Goal: Find specific page/section: Find specific page/section

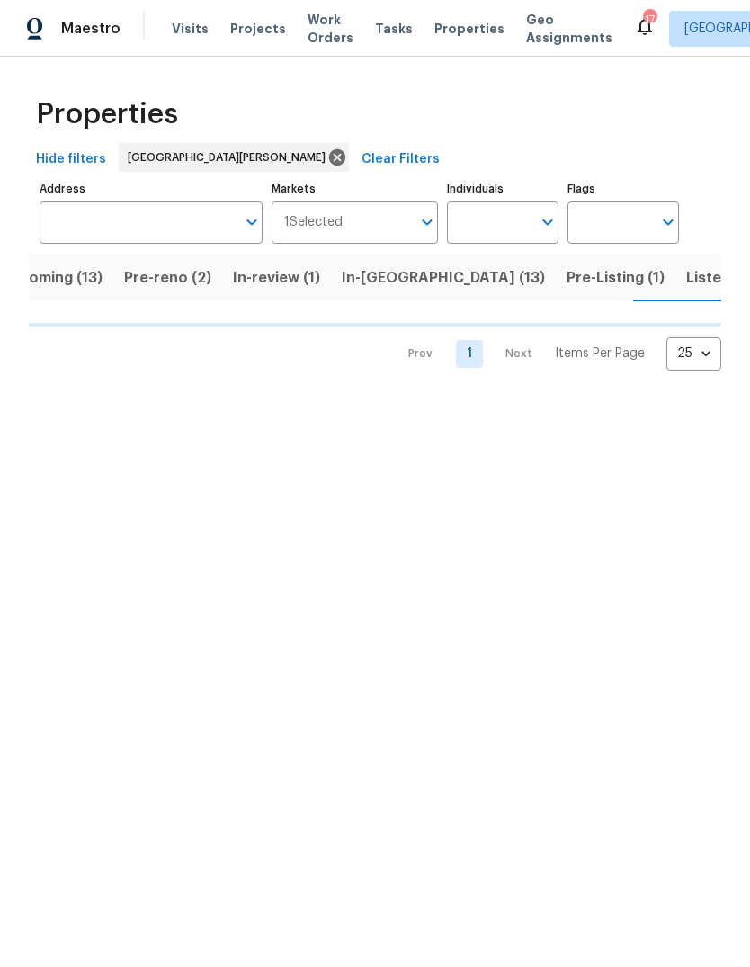
scroll to position [0, 40]
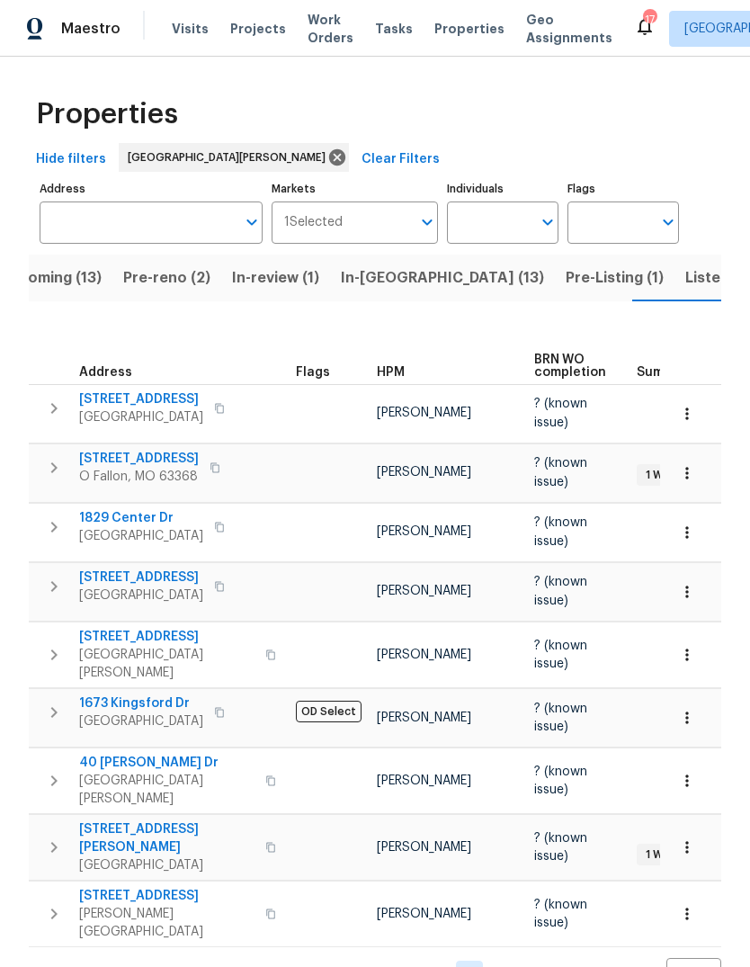
click at [685, 286] on span "Listed (39)" at bounding box center [723, 277] width 77 height 25
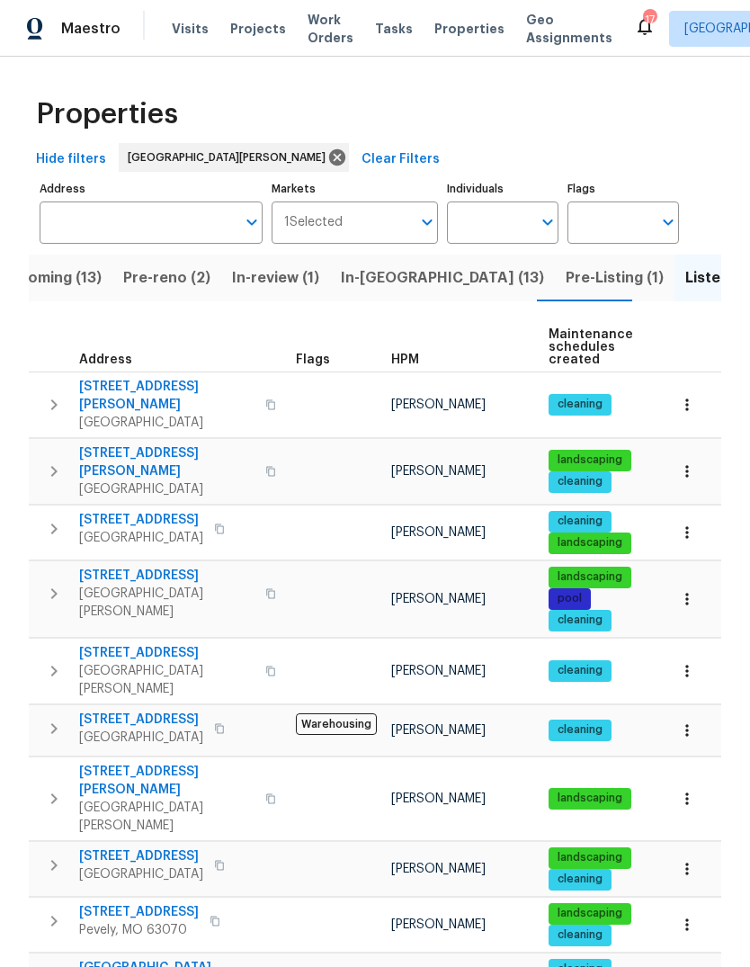
click at [566, 283] on span "Pre-Listing (1)" at bounding box center [615, 277] width 98 height 25
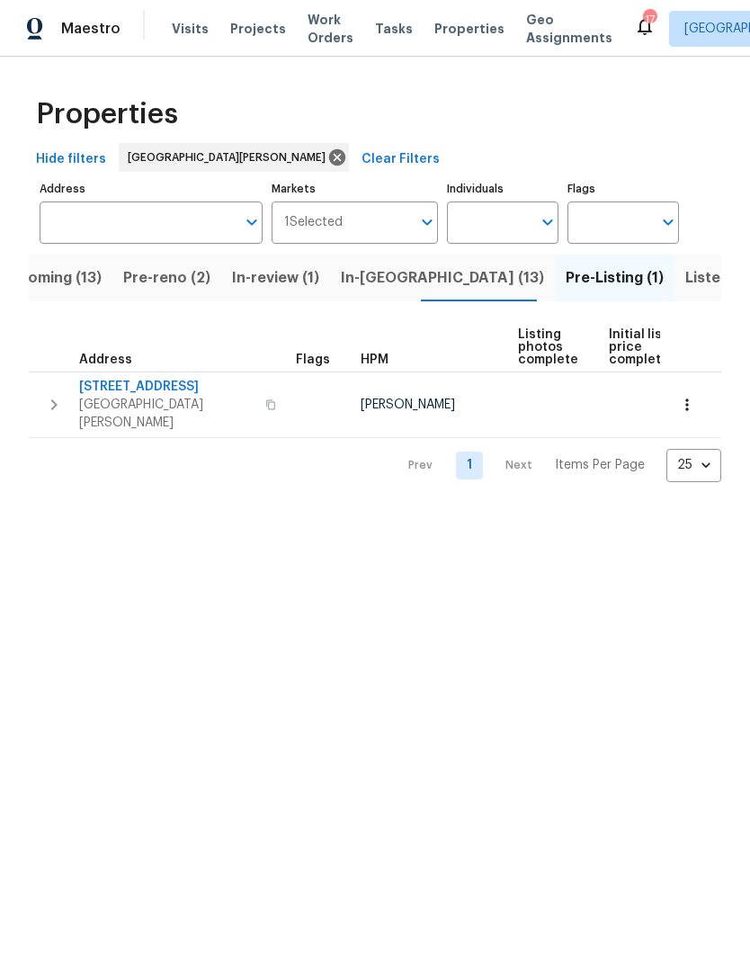
click at [685, 273] on span "Listed (39)" at bounding box center [723, 277] width 77 height 25
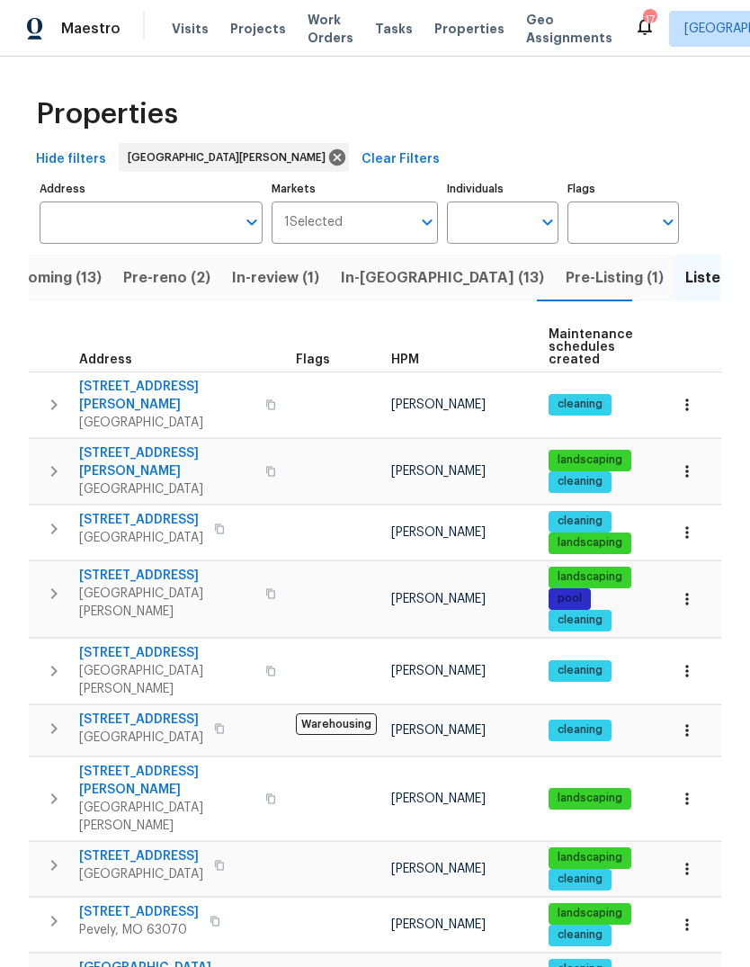
click at [416, 361] on span "HPM" at bounding box center [405, 359] width 28 height 13
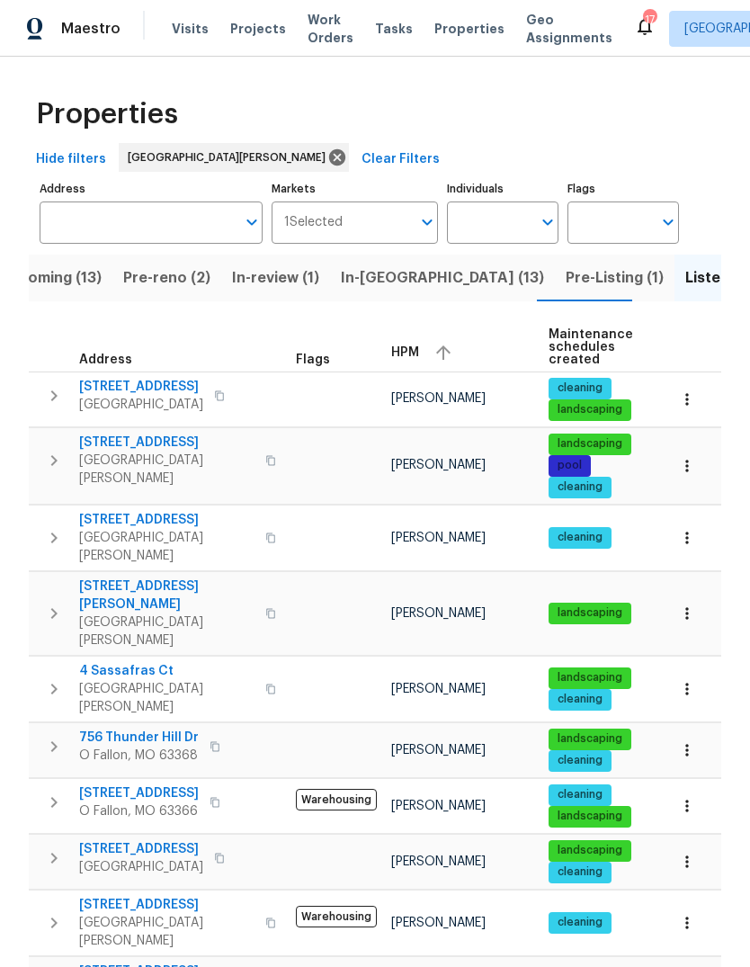
click at [430, 353] on button "button" at bounding box center [443, 352] width 27 height 27
